Goal: Navigation & Orientation: Find specific page/section

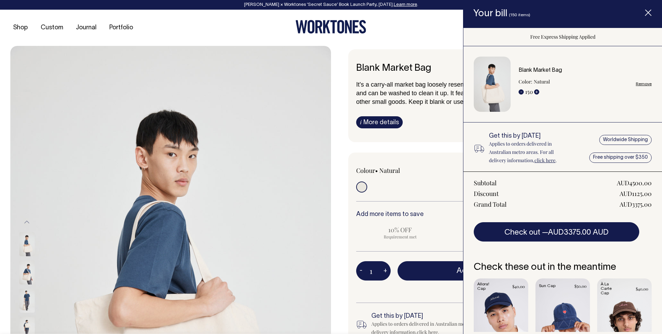
click at [647, 10] on icon "Item added to your cart" at bounding box center [647, 13] width 7 height 7
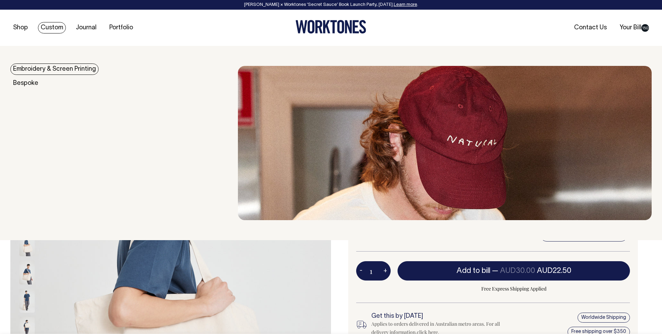
click at [52, 28] on link "Custom" at bounding box center [52, 27] width 28 height 11
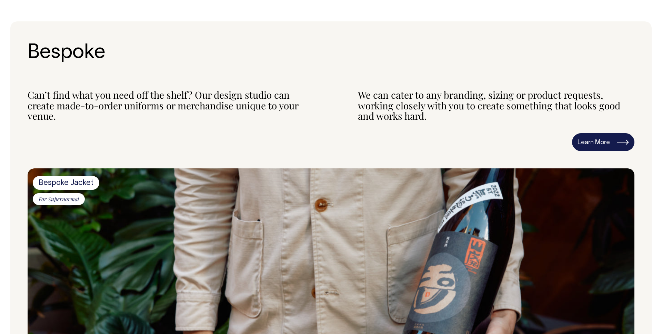
click at [604, 142] on link "Learn More" at bounding box center [603, 142] width 62 height 18
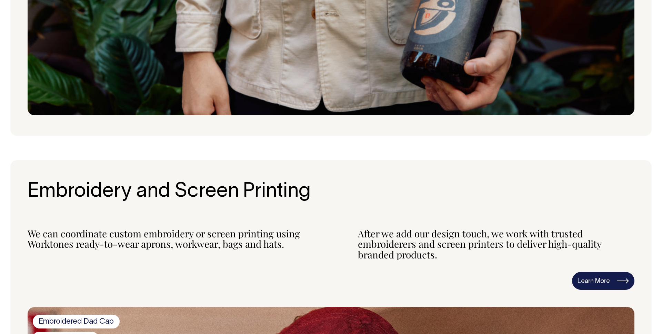
click at [614, 275] on link "Learn More" at bounding box center [603, 280] width 62 height 18
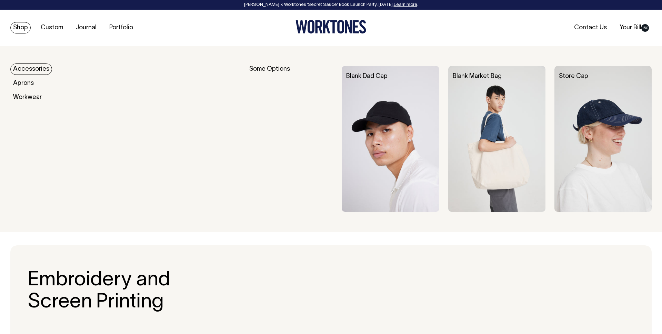
click at [20, 26] on link "Shop" at bounding box center [20, 27] width 20 height 11
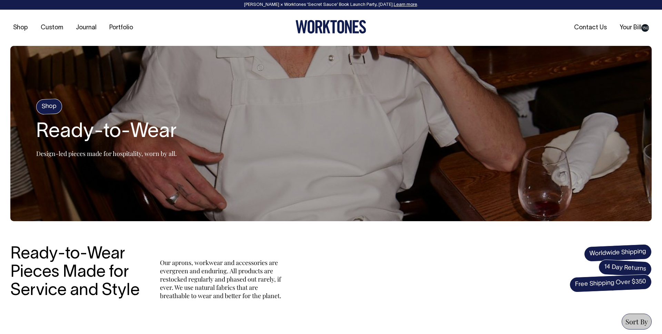
click at [41, 41] on div "Shop Custom Journal Portfolio Contact Us Your Bill 150" at bounding box center [331, 28] width 662 height 36
